Goal: Information Seeking & Learning: Learn about a topic

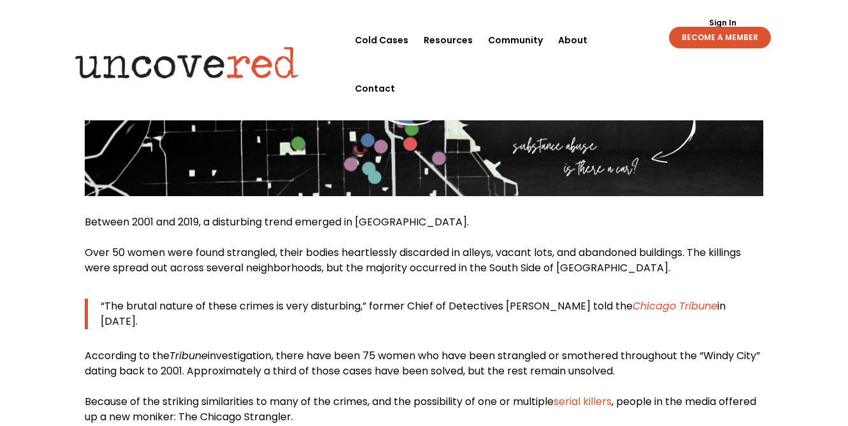
scroll to position [415, 0]
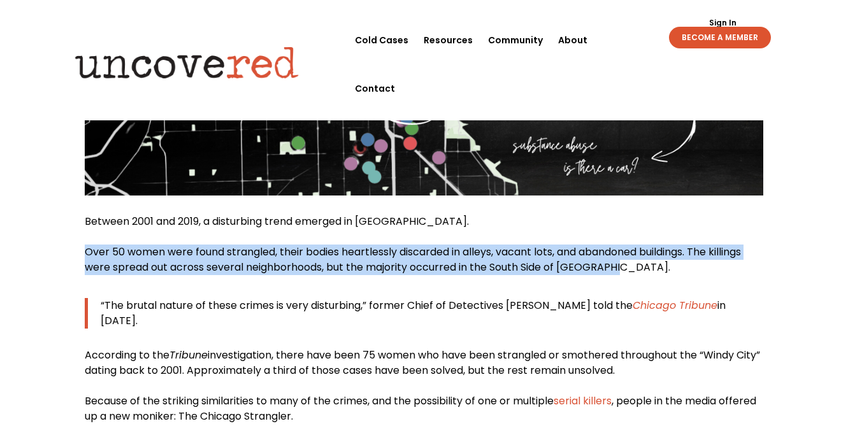
drag, startPoint x: 84, startPoint y: 252, endPoint x: 614, endPoint y: 272, distance: 530.4
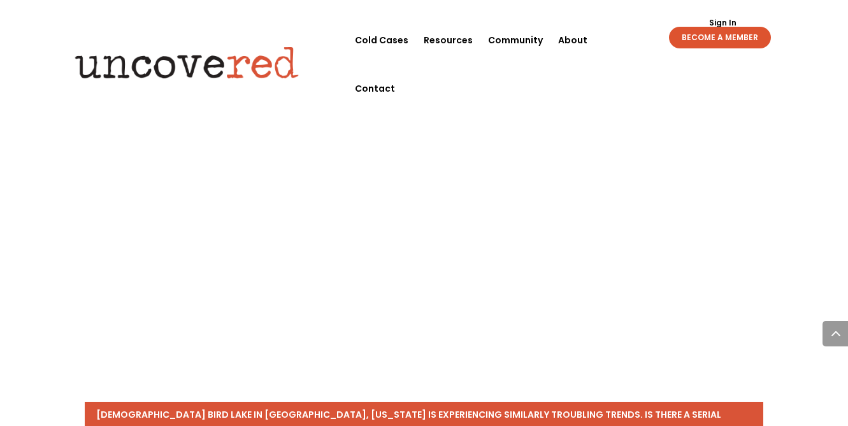
scroll to position [3005, 0]
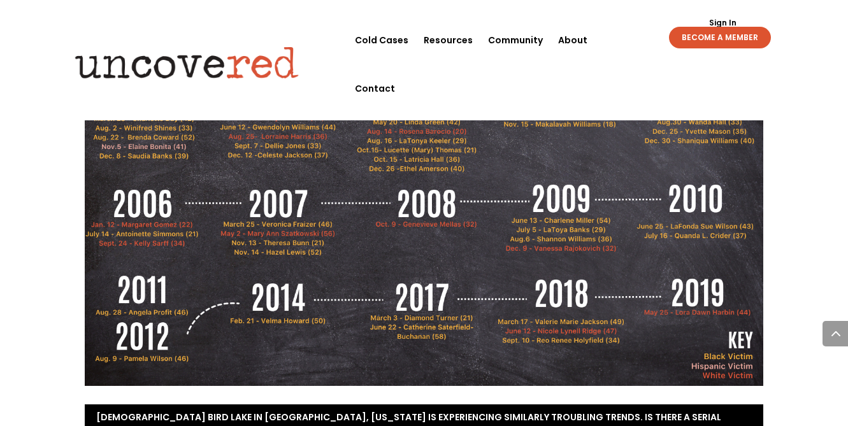
click at [172, 227] on img at bounding box center [424, 195] width 678 height 382
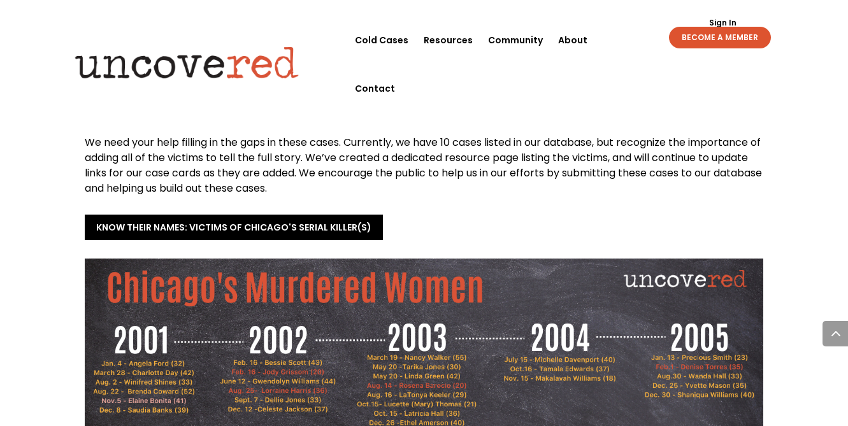
scroll to position [2750, 0]
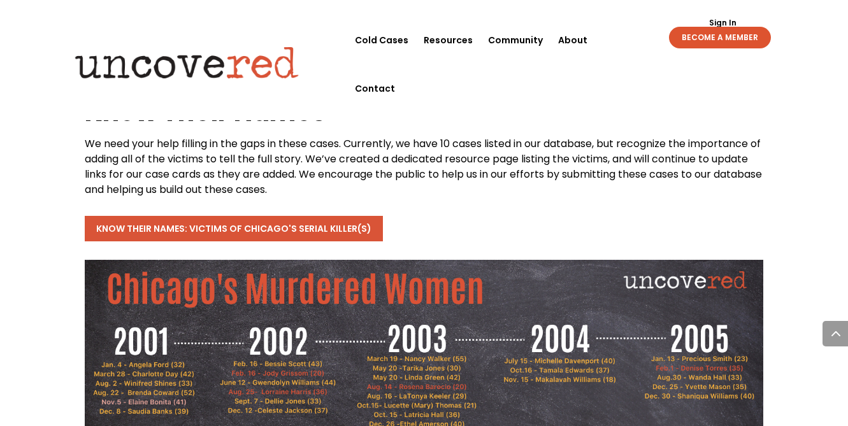
click at [204, 216] on link "Know Their names: Victims of Chicago's Serial Killer(s)" at bounding box center [234, 228] width 298 height 25
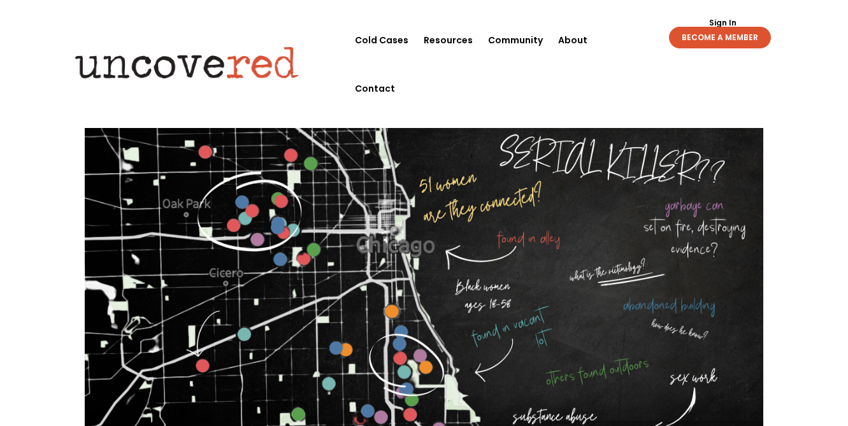
scroll to position [120, 0]
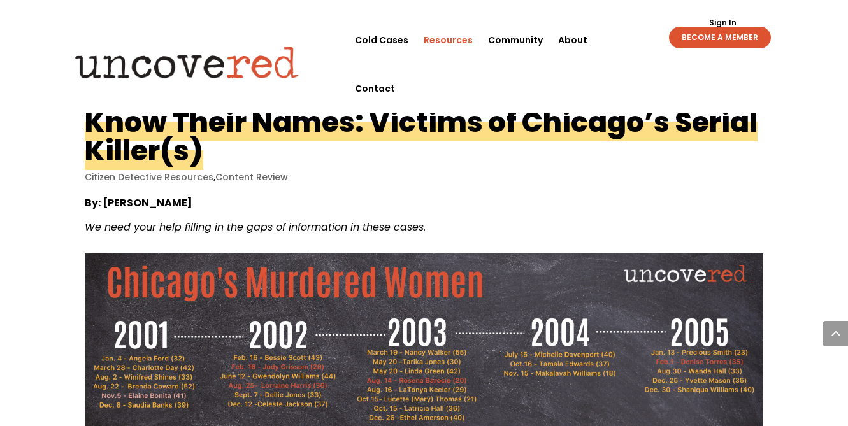
scroll to position [1757, 0]
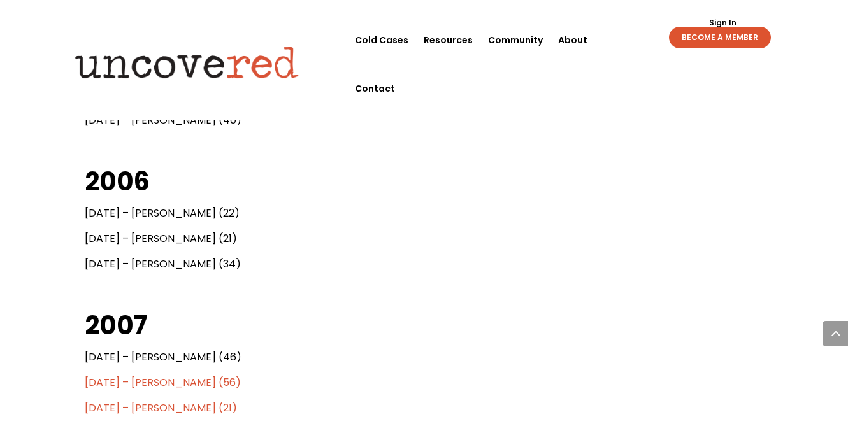
click at [380, 238] on p "July 14 – Antoinette Simmons (21)" at bounding box center [424, 243] width 678 height 25
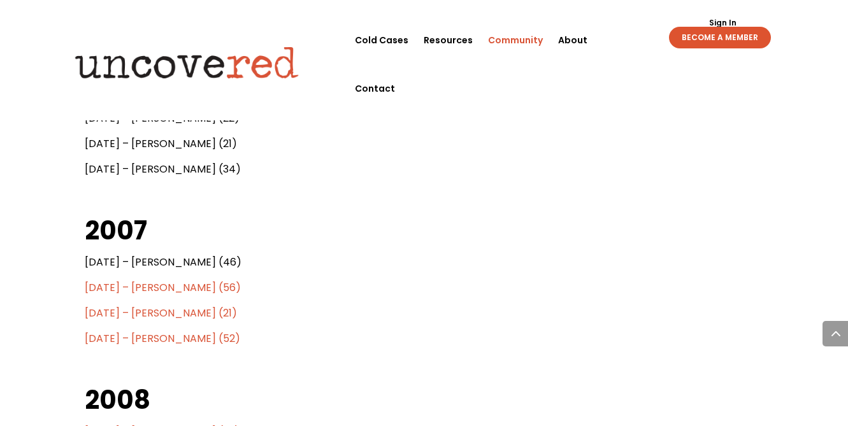
scroll to position [2730, 0]
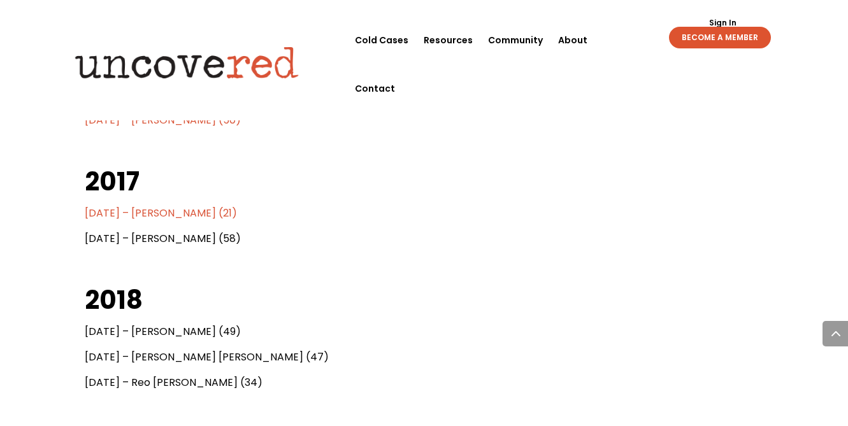
click at [116, 212] on span "March 3 – Diamond Turner (21)" at bounding box center [161, 213] width 152 height 15
